Goal: Task Accomplishment & Management: Use online tool/utility

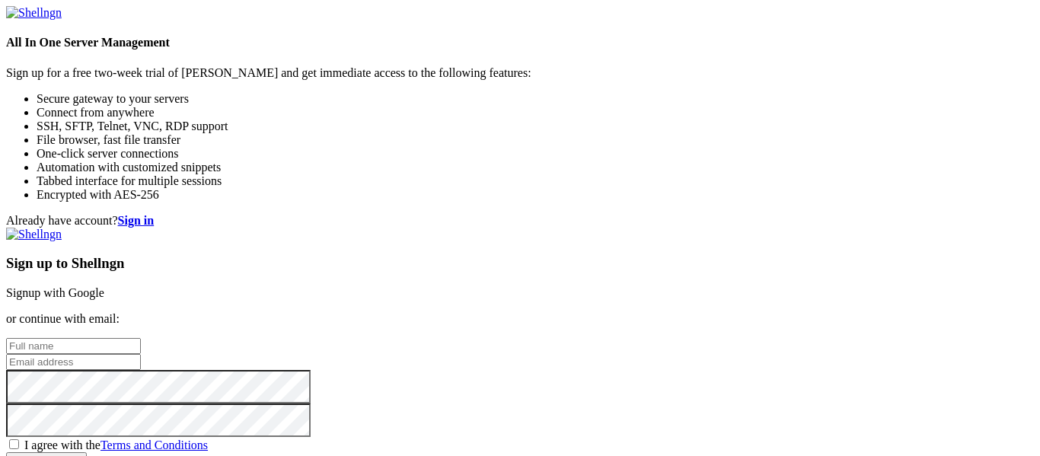
scroll to position [1, 0]
click at [104, 286] on link "Signup with Google" at bounding box center [55, 292] width 98 height 13
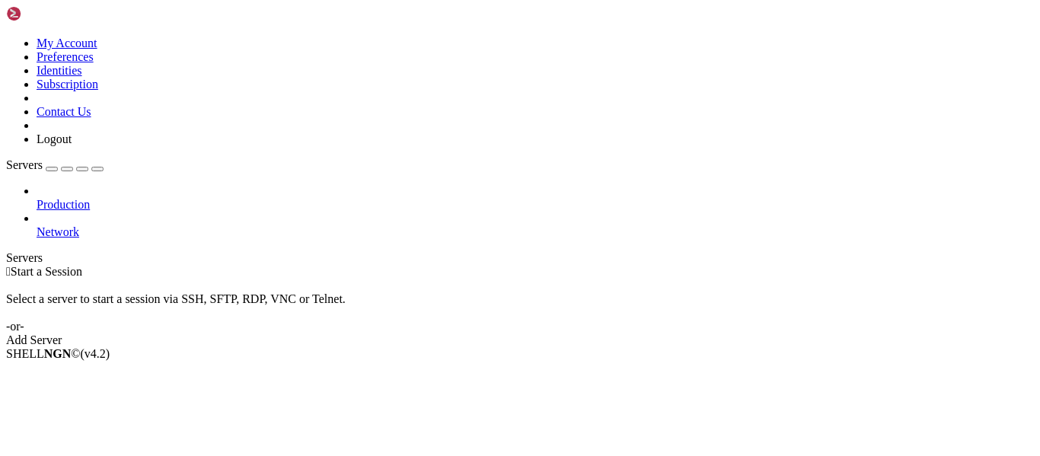
click at [586, 333] on link "Add Server" at bounding box center [520, 340] width 1028 height 14
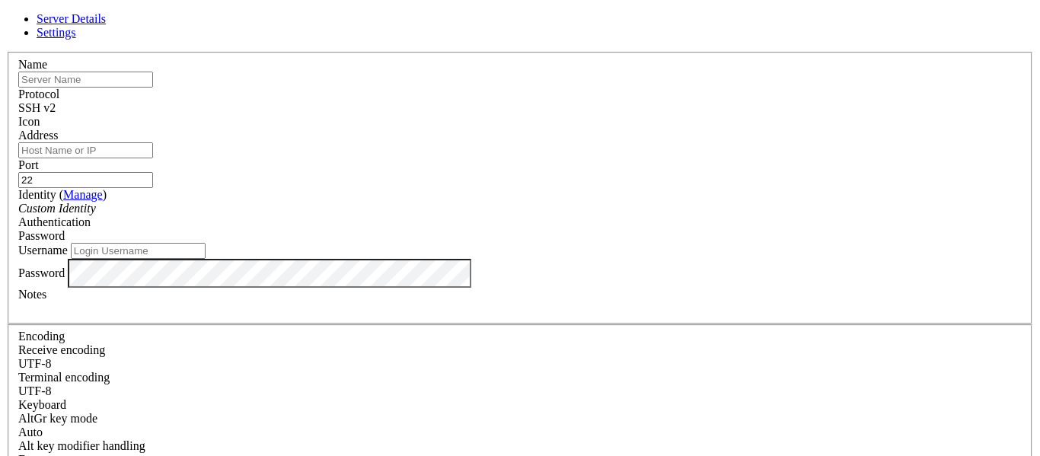
click at [153, 88] on input "text" at bounding box center [85, 80] width 135 height 16
type input "vps ali"
click at [153, 158] on input "Address" at bounding box center [85, 150] width 135 height 16
paste input "[DOMAIN_NAME]"
type input "[DOMAIN_NAME]"
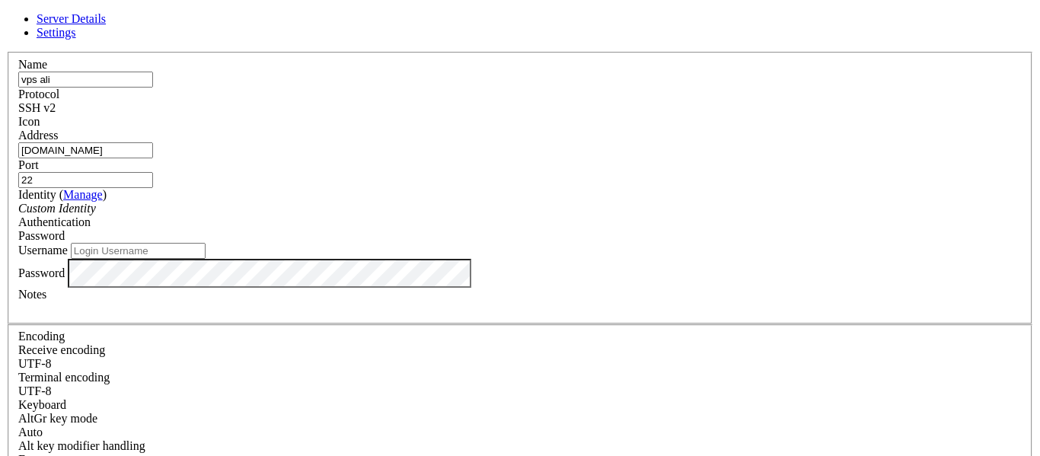
click at [206, 259] on input "Username" at bounding box center [138, 251] width 135 height 16
type input "alencar"
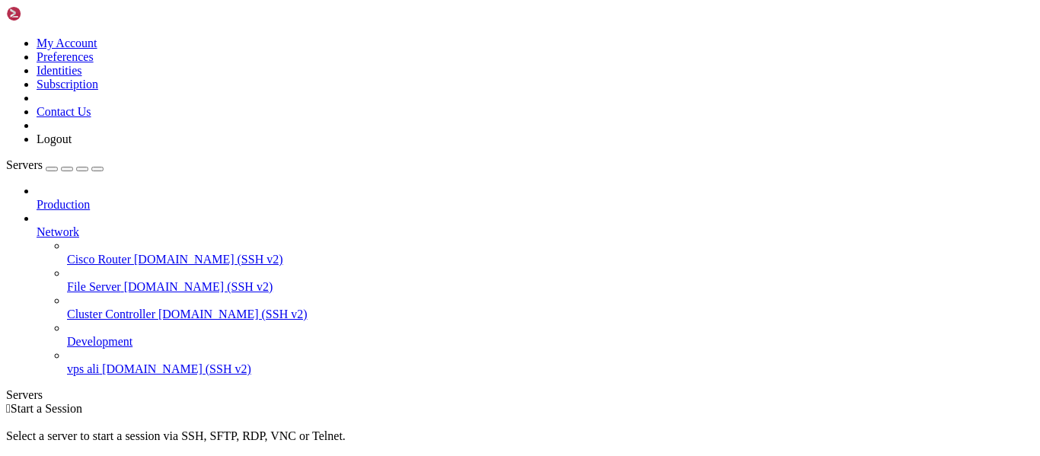
click at [37, 225] on icon at bounding box center [37, 225] width 0 height 0
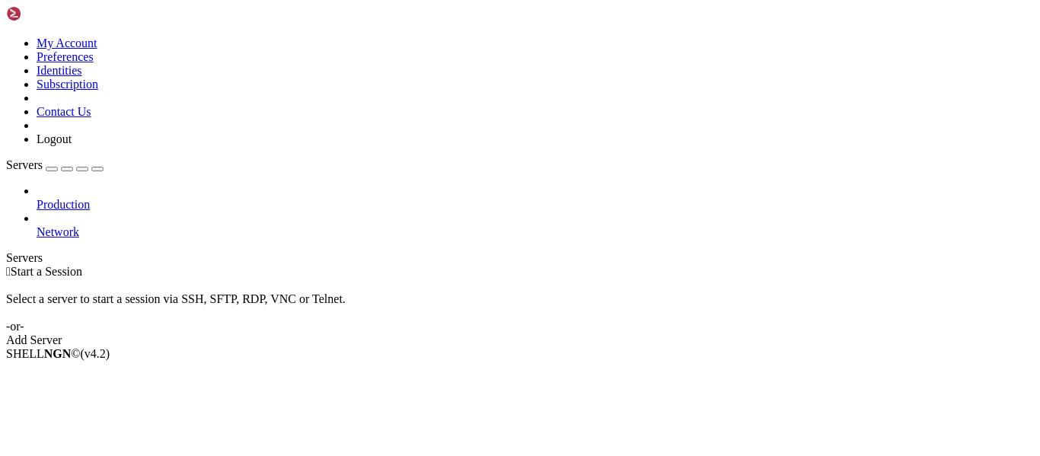
click at [37, 225] on icon at bounding box center [37, 225] width 0 height 0
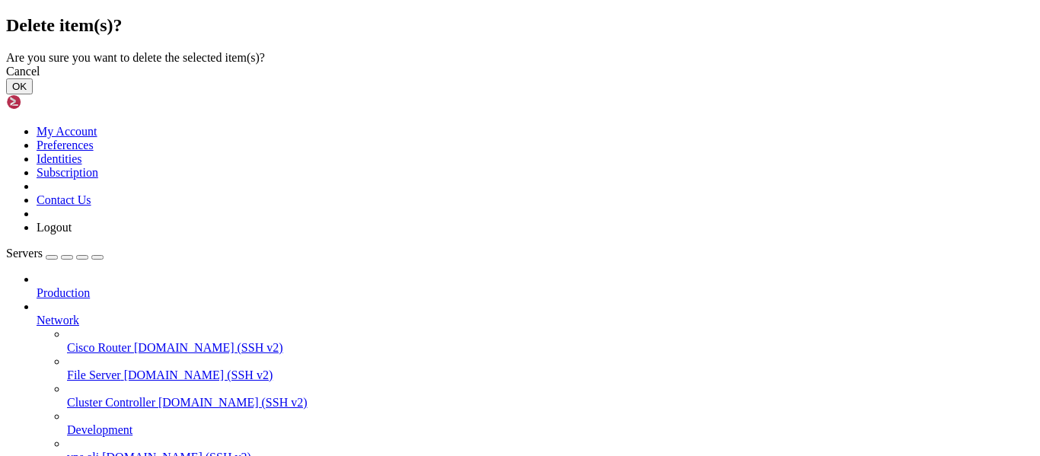
click at [33, 94] on button "OK" at bounding box center [19, 86] width 27 height 16
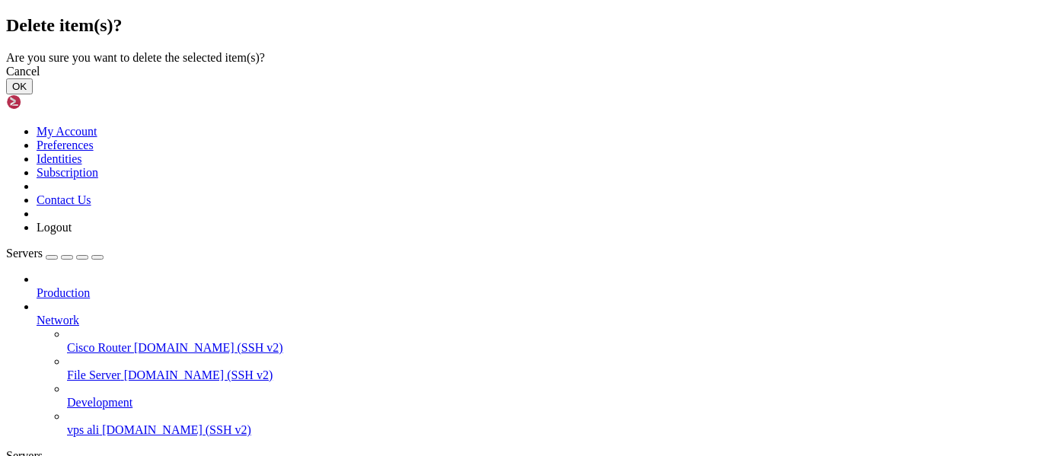
click at [33, 94] on button "OK" at bounding box center [19, 86] width 27 height 16
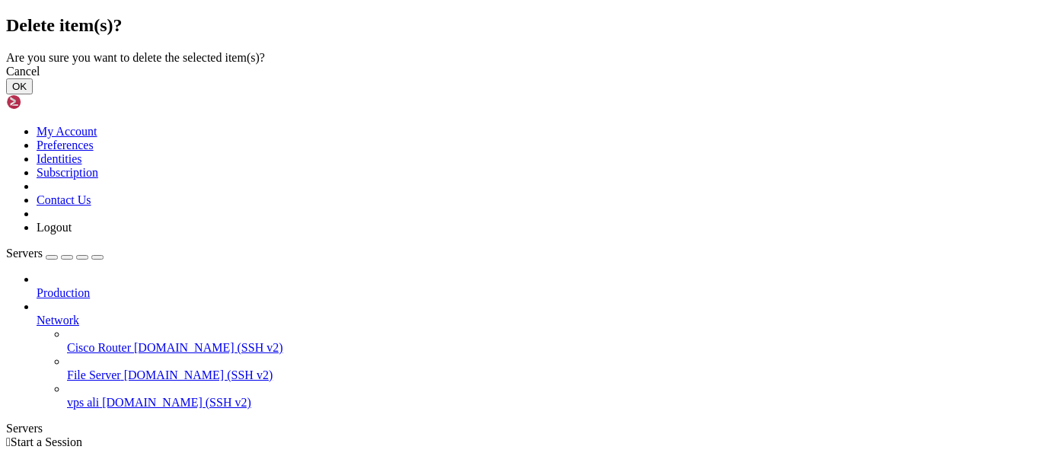
click at [33, 94] on button "OK" at bounding box center [19, 86] width 27 height 16
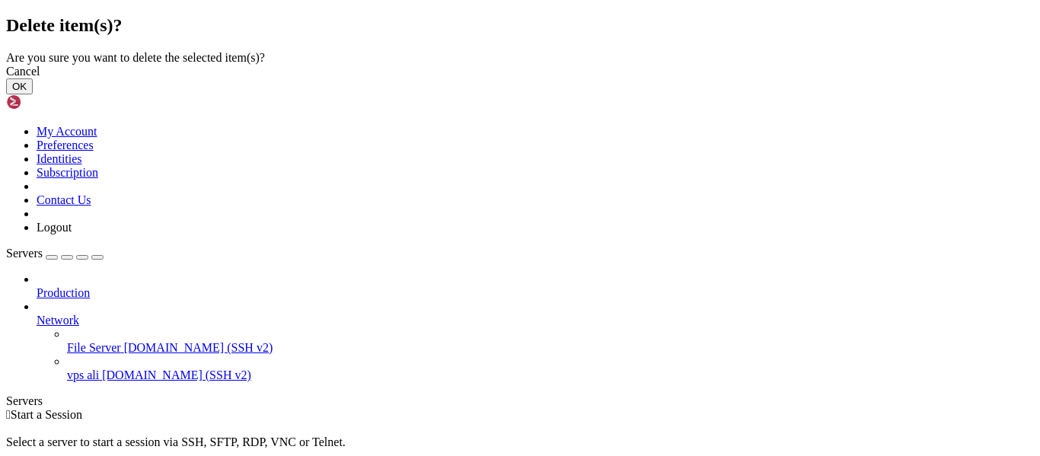
click at [33, 94] on button "OK" at bounding box center [19, 86] width 27 height 16
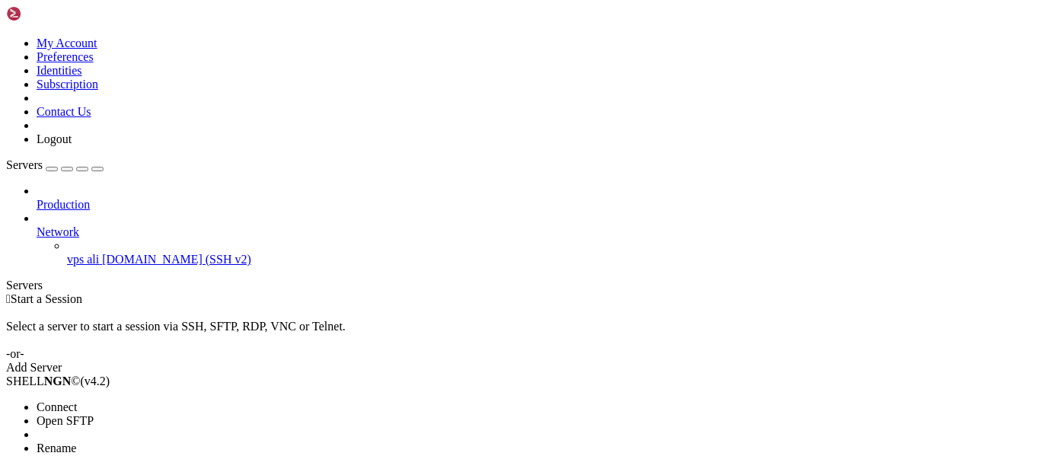
click at [64, 400] on span "Connect" at bounding box center [57, 406] width 40 height 13
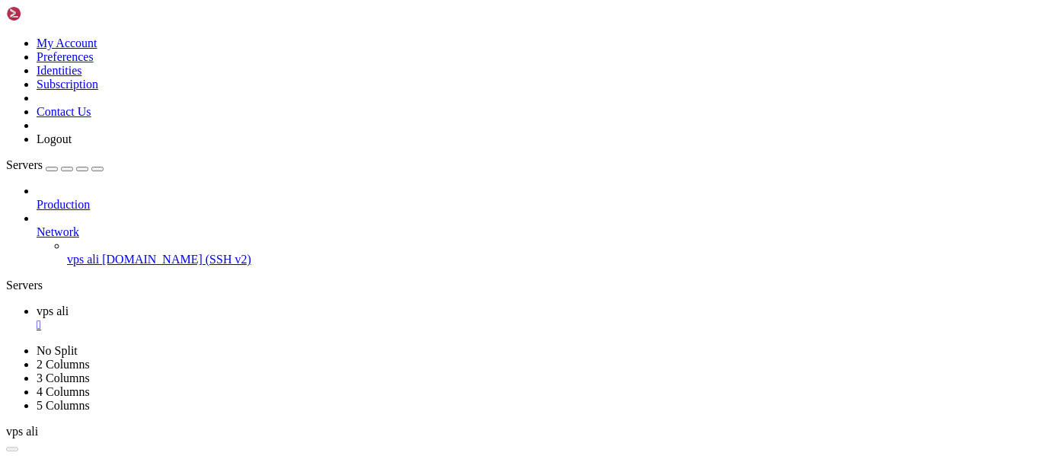
scroll to position [0, 0]
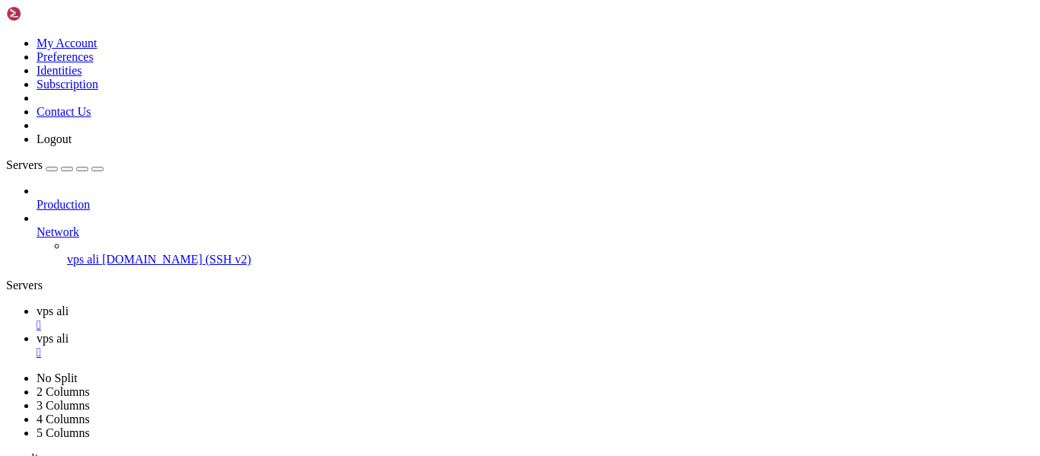
click at [69, 305] on span "vps ali" at bounding box center [53, 311] width 32 height 13
click at [67, 253] on icon at bounding box center [67, 253] width 0 height 0
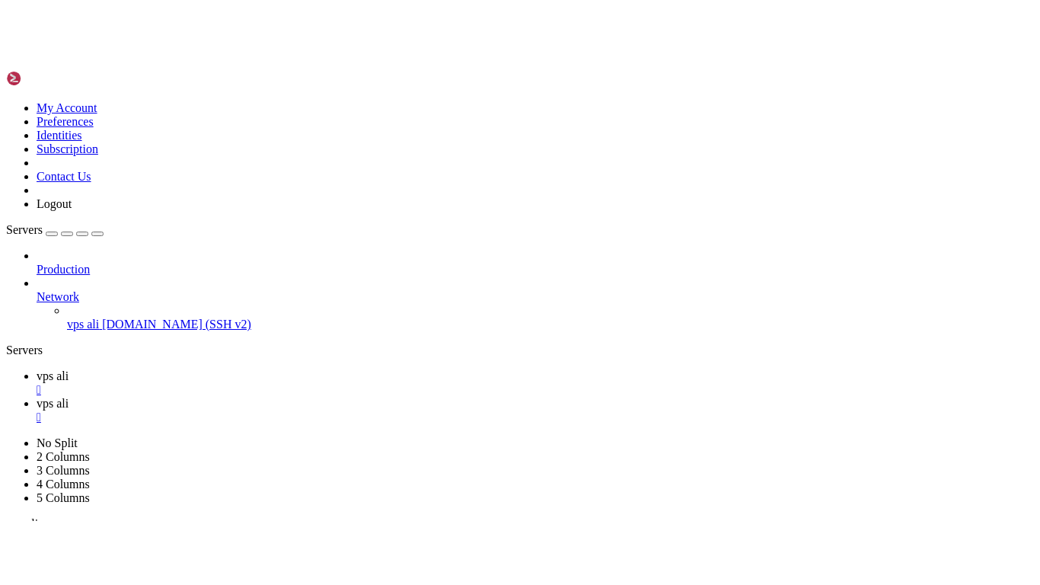
scroll to position [88, 0]
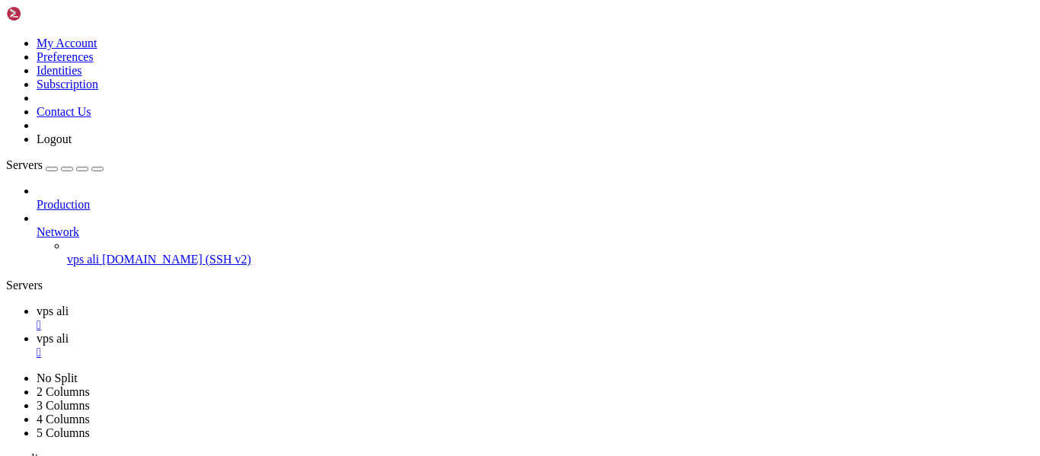
click at [99, 253] on span "vps ali" at bounding box center [83, 259] width 32 height 13
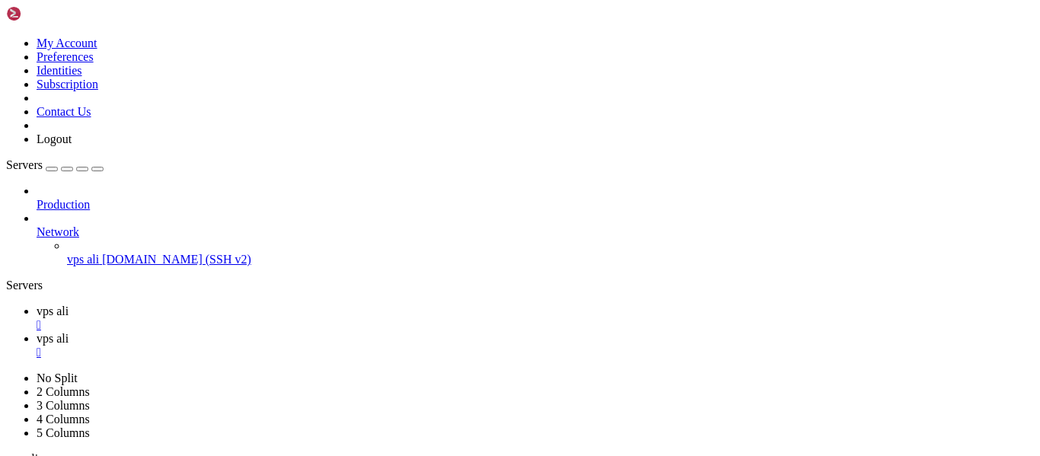
click at [336, 332] on link "vps ali " at bounding box center [535, 345] width 997 height 27
type input "/home/alencar/.ssh"
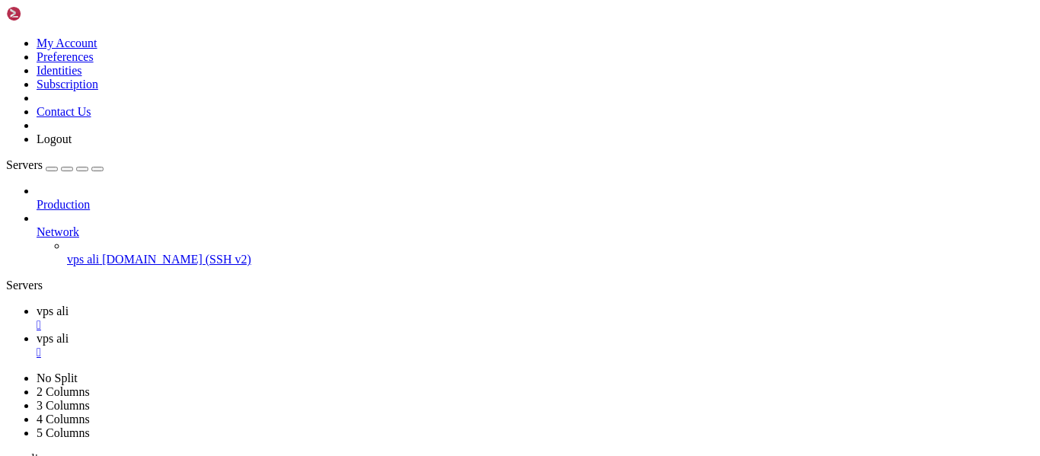
click at [153, 86] on div "Complete" at bounding box center [77, 79] width 152 height 14
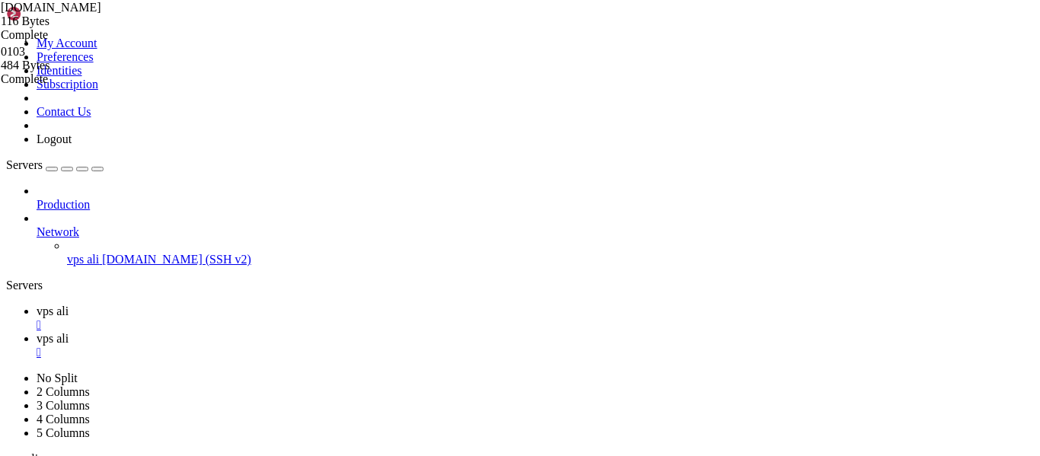
click at [153, 86] on div "Complete" at bounding box center [77, 79] width 152 height 14
click at [69, 305] on span "vps ali" at bounding box center [53, 311] width 32 height 13
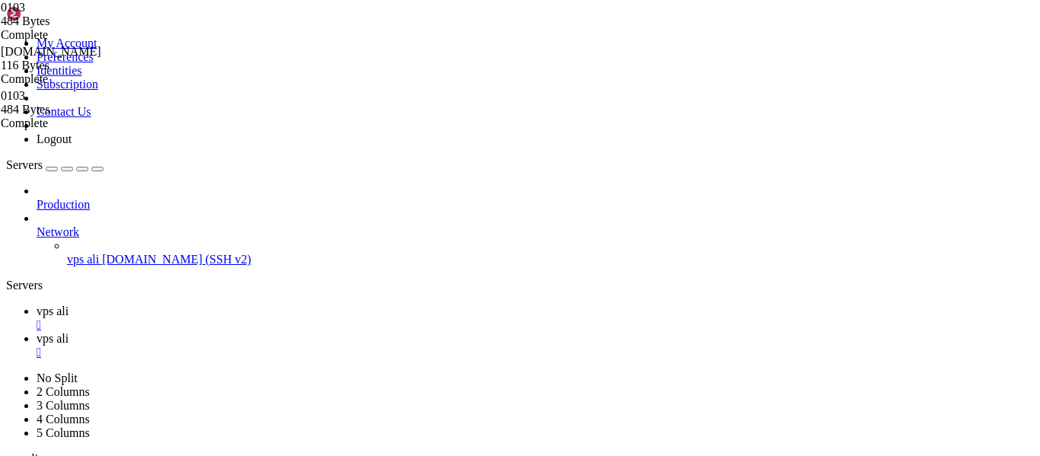
click at [312, 332] on link "vps ali " at bounding box center [535, 345] width 997 height 27
click at [347, 346] on div "" at bounding box center [535, 353] width 997 height 14
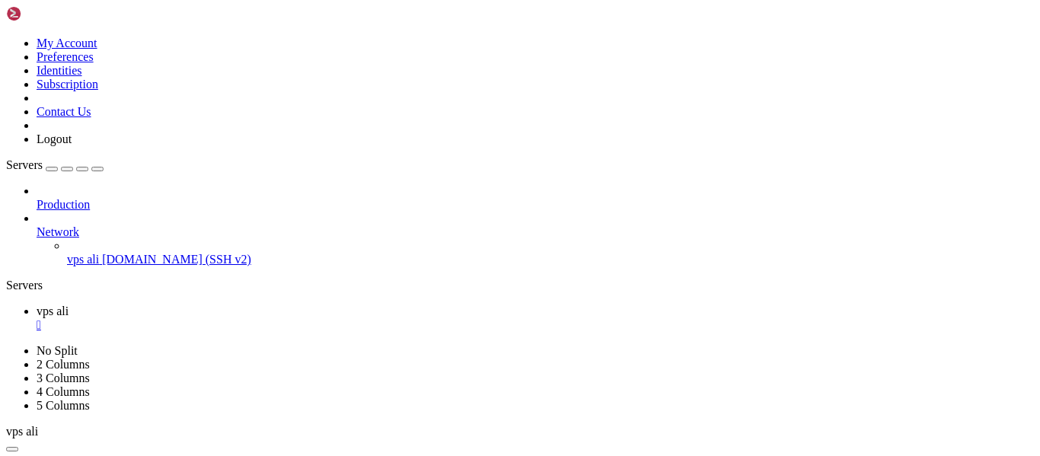
type input "/home/alencar/.ssh"
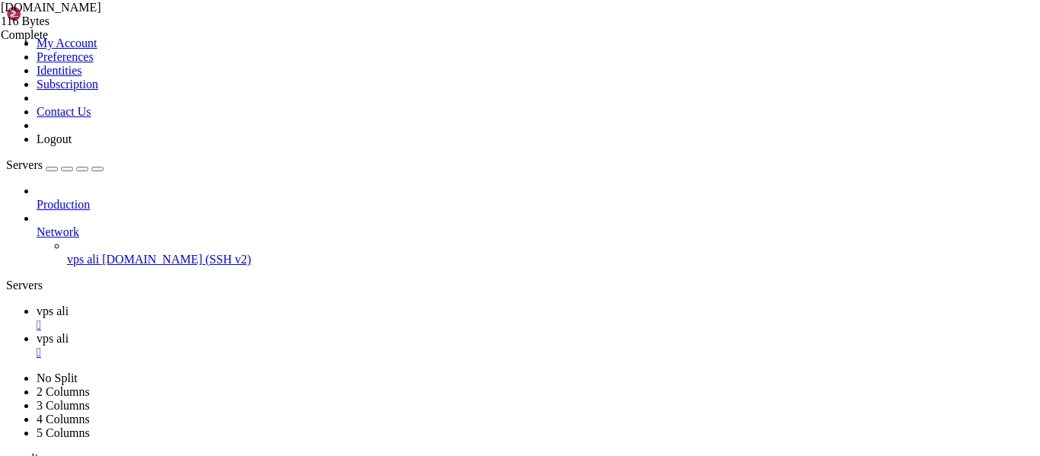
drag, startPoint x: 592, startPoint y: 75, endPoint x: 474, endPoint y: 79, distance: 118.1
type textarea "ssh-ed25519 AAAAC3NzaC1lZDI1NTE5AAAAIMtFCDOdHFa/aCCdiv0+RZcHZanY9s39qAtFWBBw3XM…"
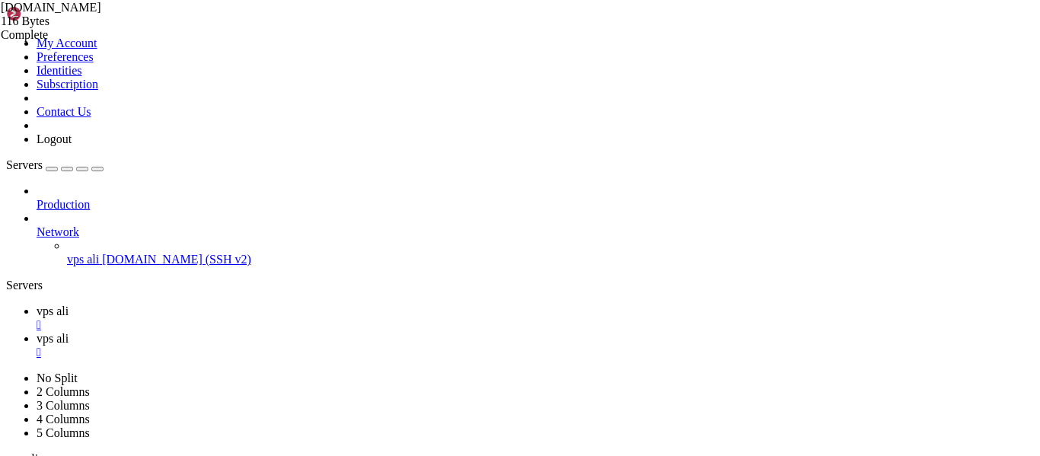
type textarea "ssh-ed25519 AAAAC3NzaC1lZDI1NTE5AAAAIMtFCDOdHFa/aCCdiv0+RZcHZanY9s39qAtFWBBw3XM…"
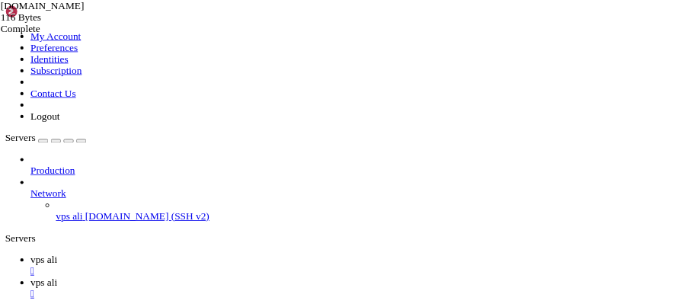
scroll to position [13, 0]
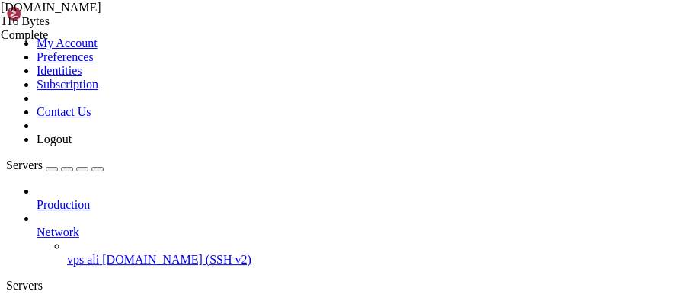
drag, startPoint x: 279, startPoint y: 73, endPoint x: 588, endPoint y: 74, distance: 309.1
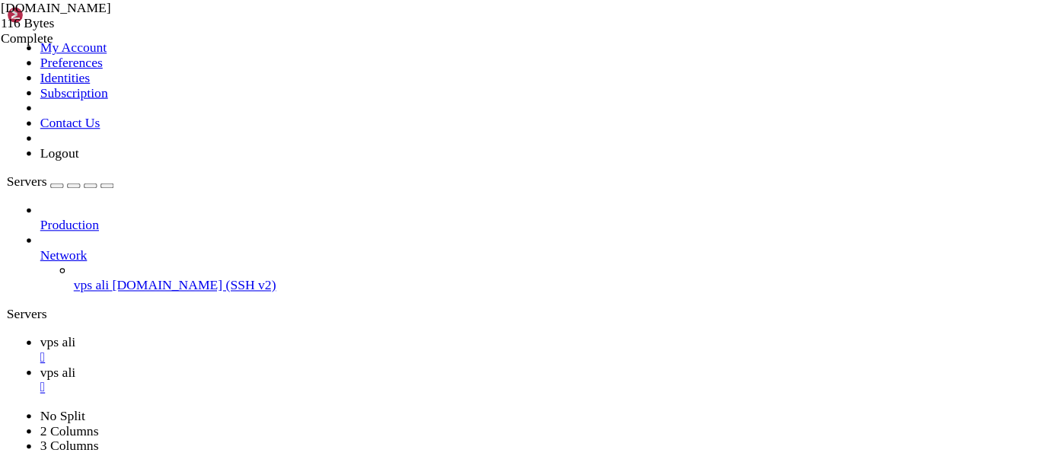
scroll to position [13, 0]
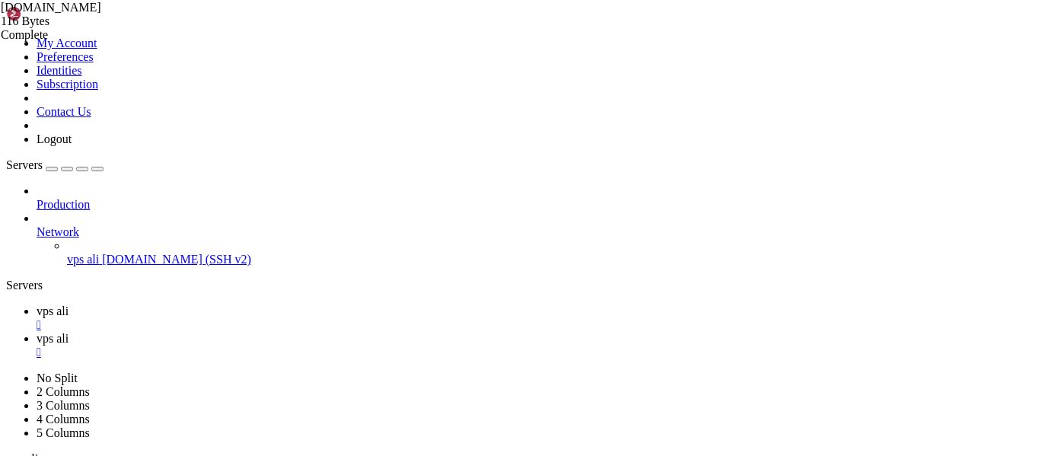
click at [209, 305] on link "vps ali " at bounding box center [535, 318] width 997 height 27
